Goal: Transaction & Acquisition: Purchase product/service

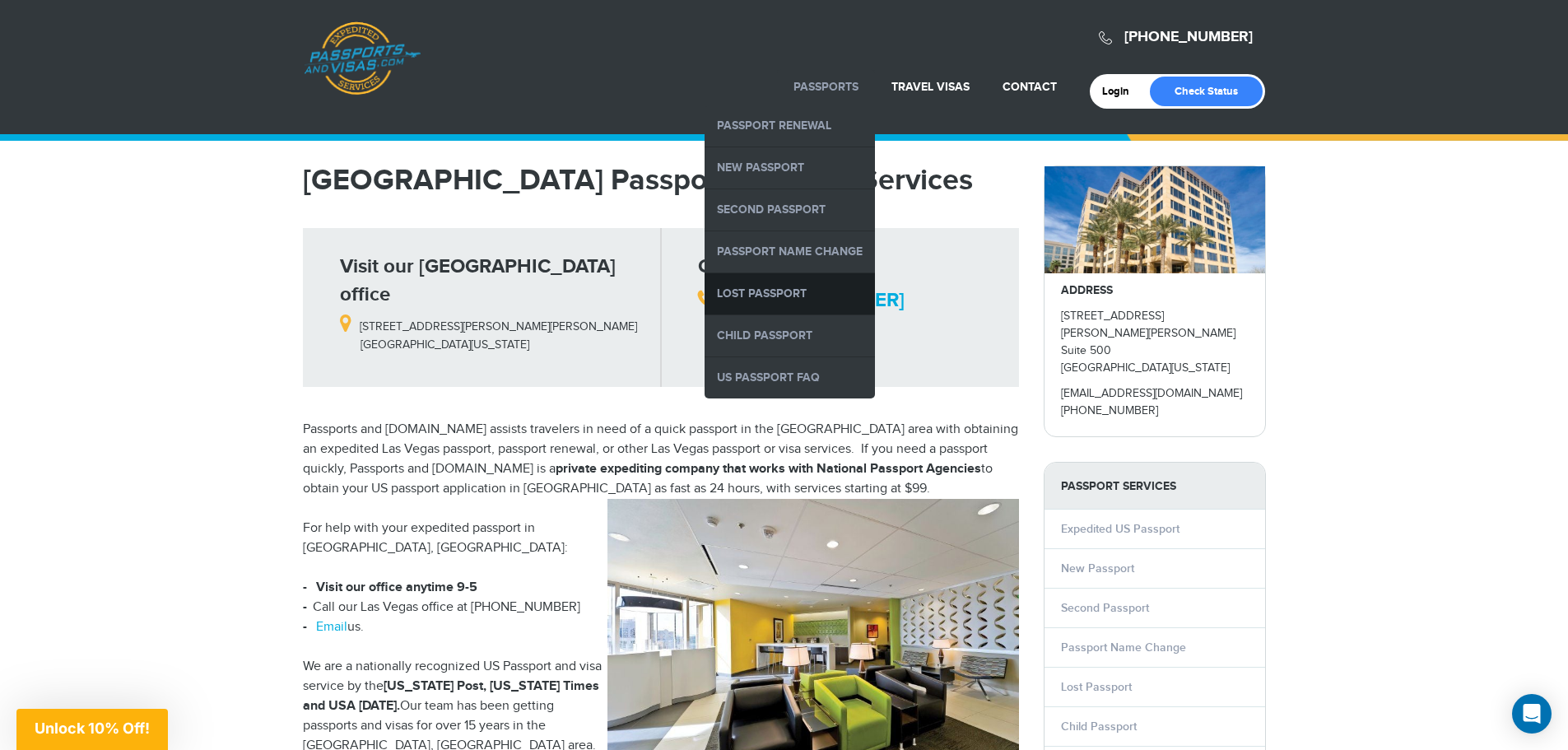
click at [793, 290] on link "Lost Passport" at bounding box center [789, 294] width 170 height 41
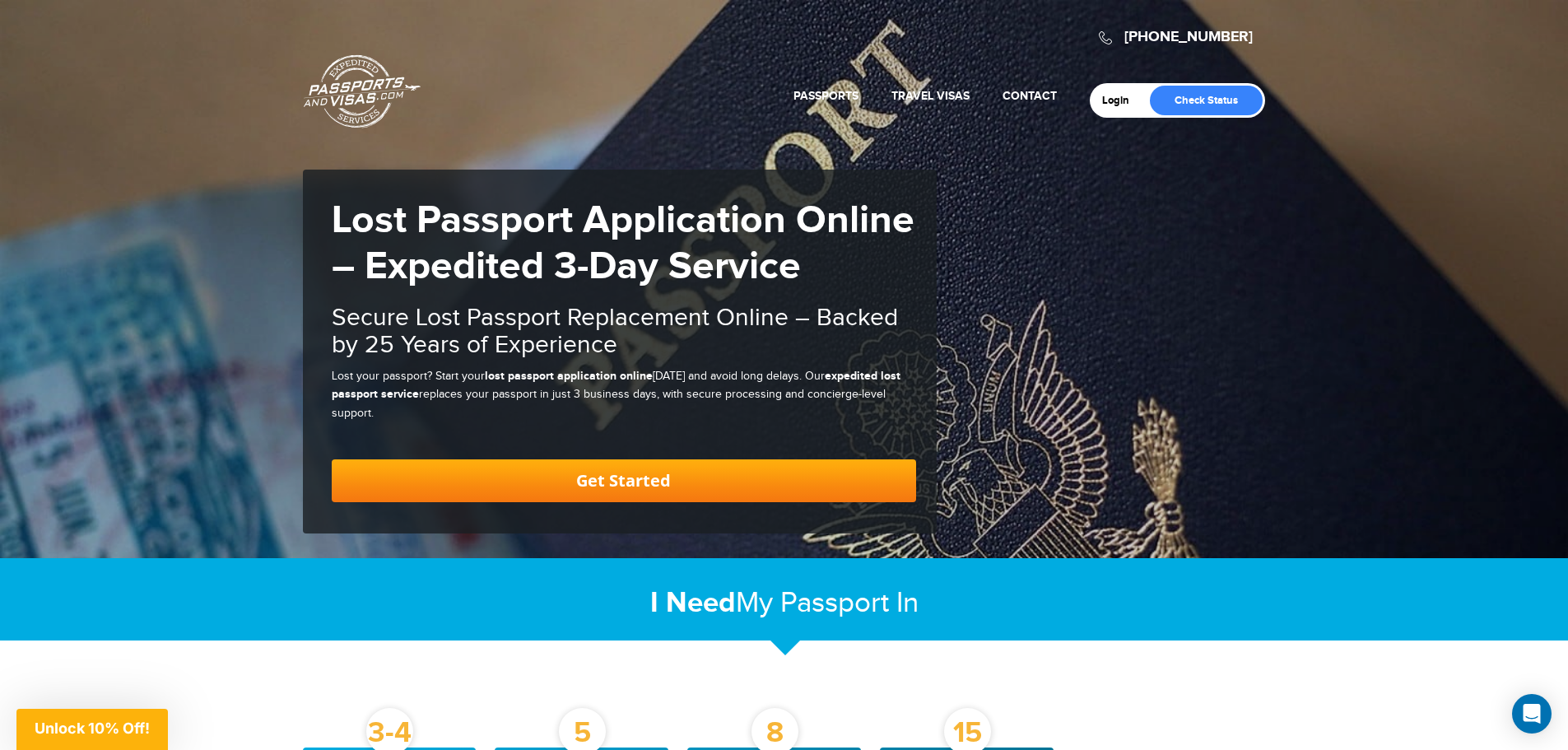
click at [573, 469] on link "Get Started" at bounding box center [624, 480] width 585 height 42
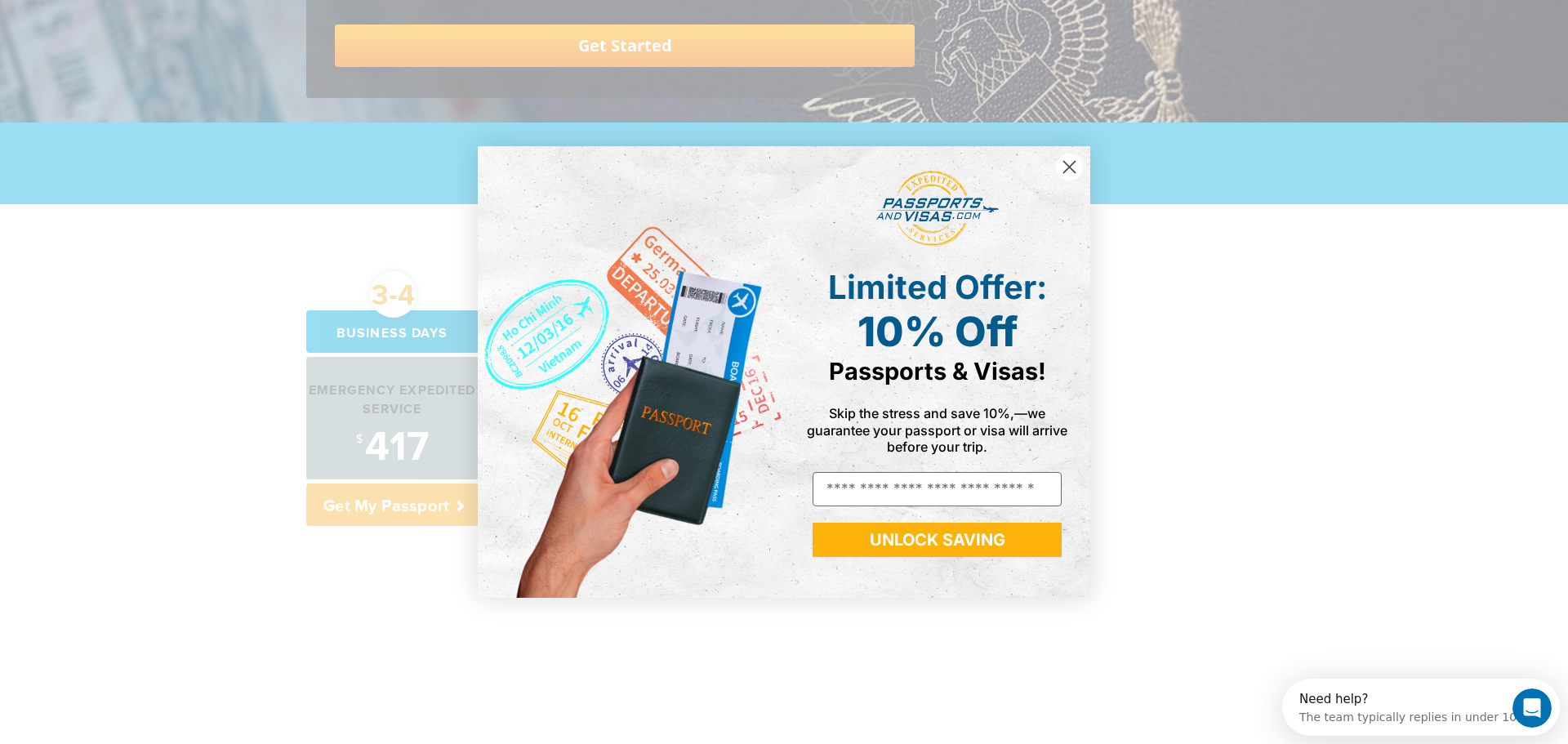
click at [1069, 168] on icon "Close dialog" at bounding box center [1070, 167] width 12 height 12
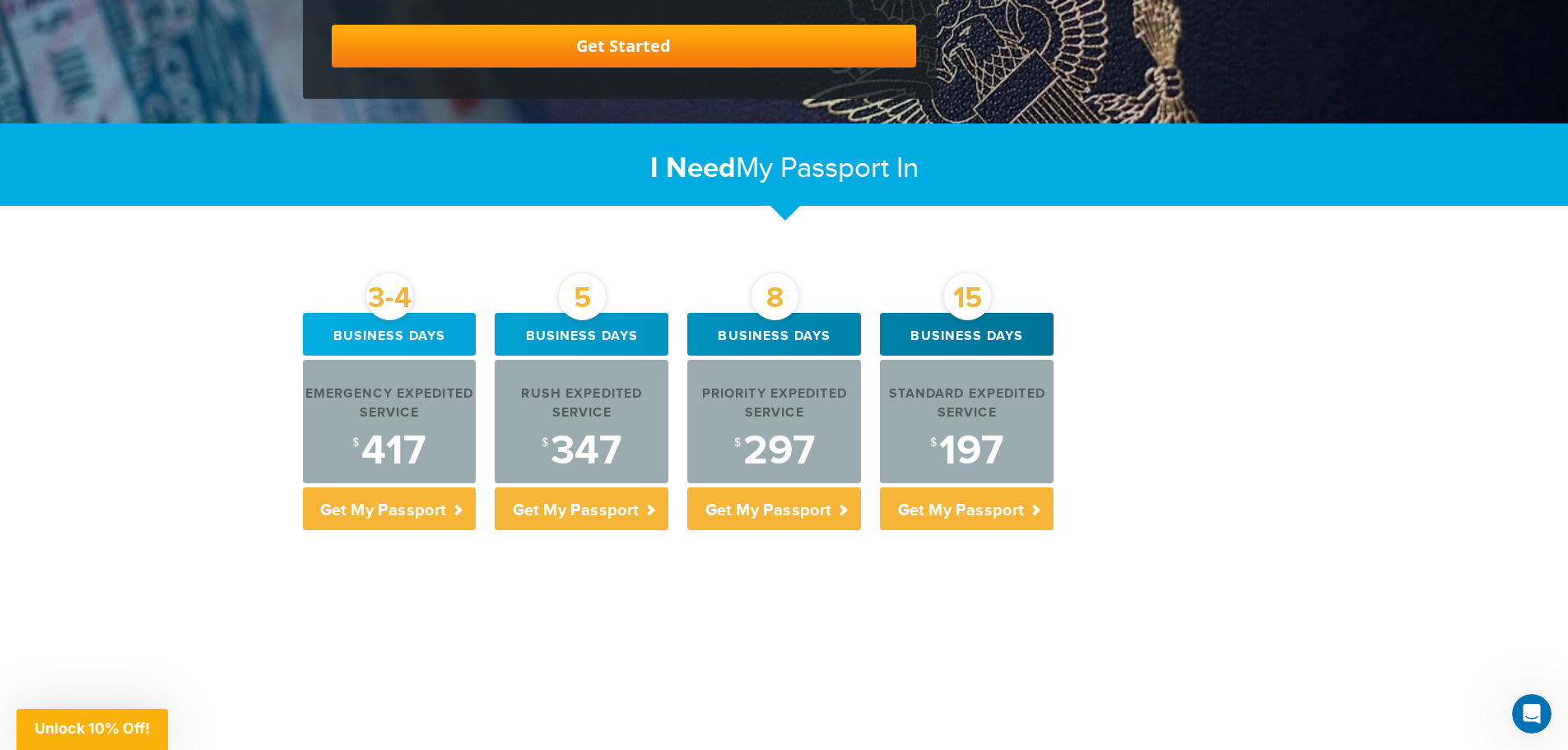
scroll to position [517, 0]
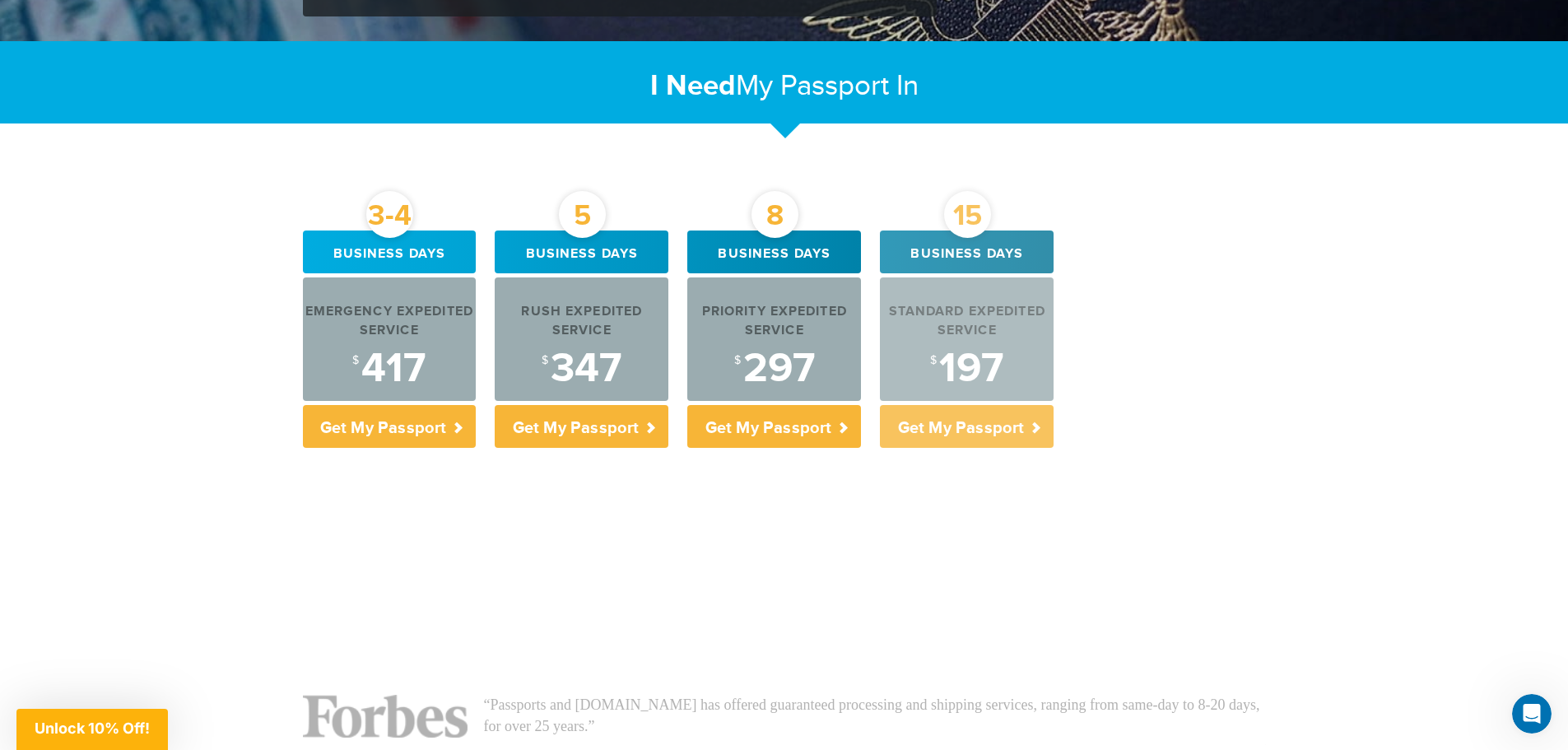
click at [954, 434] on p "Get My Passport" at bounding box center [967, 425] width 173 height 42
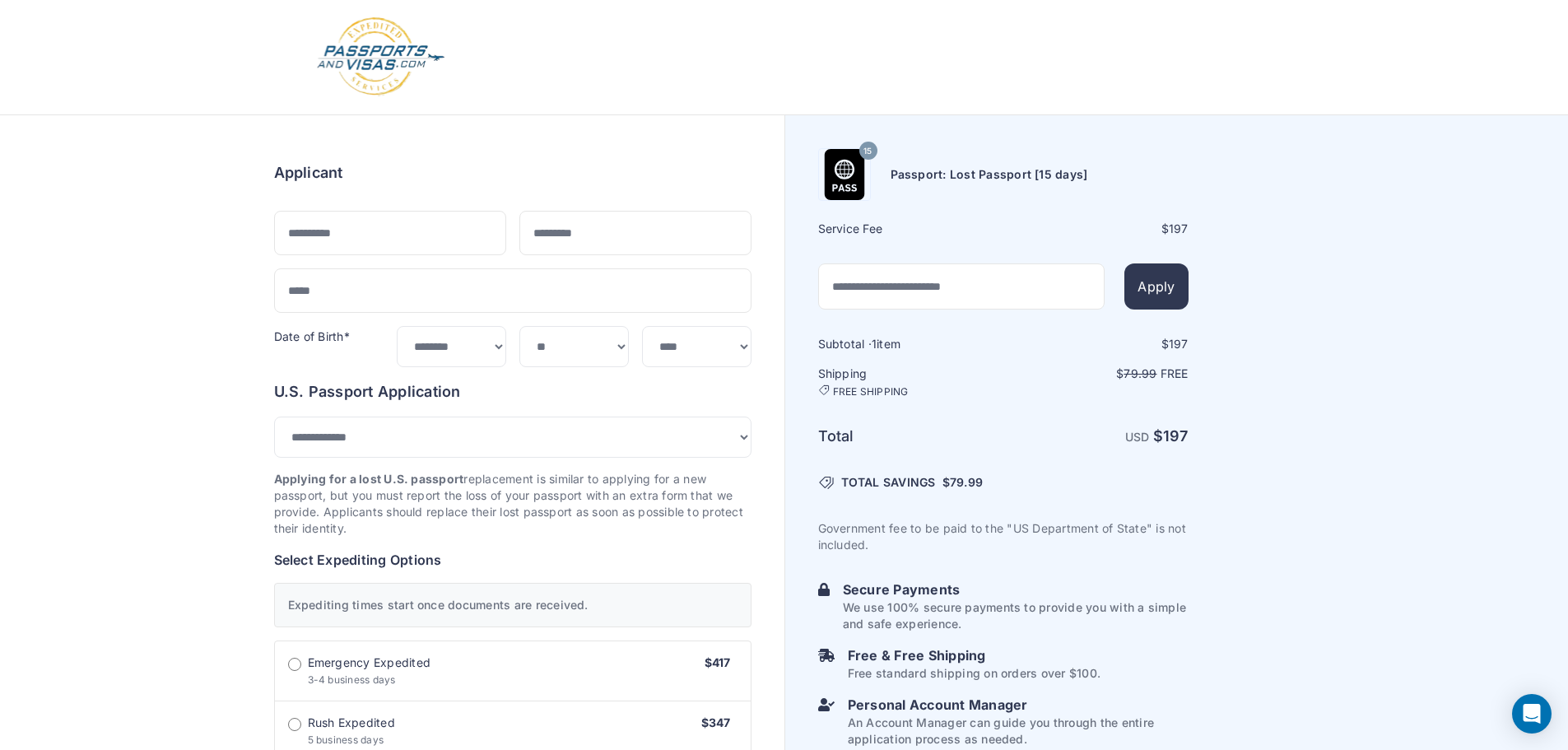
select select "****"
